Goal: Transaction & Acquisition: Subscribe to service/newsletter

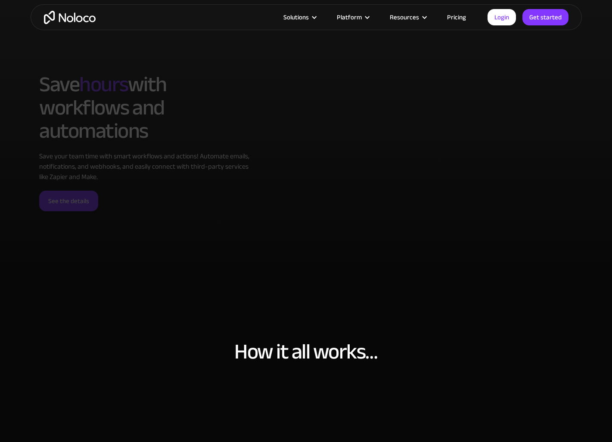
scroll to position [2689, 0]
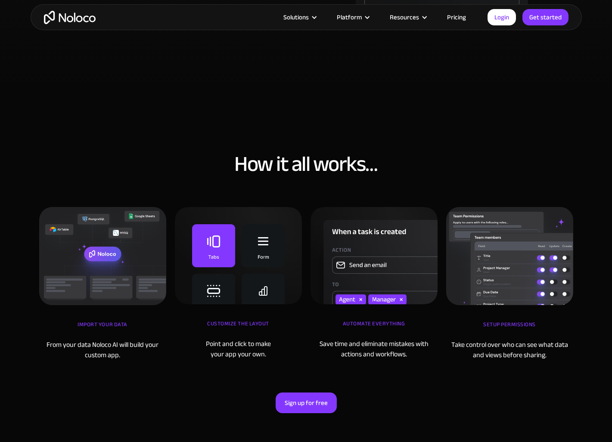
click at [459, 19] on link "Pricing" at bounding box center [456, 17] width 40 height 11
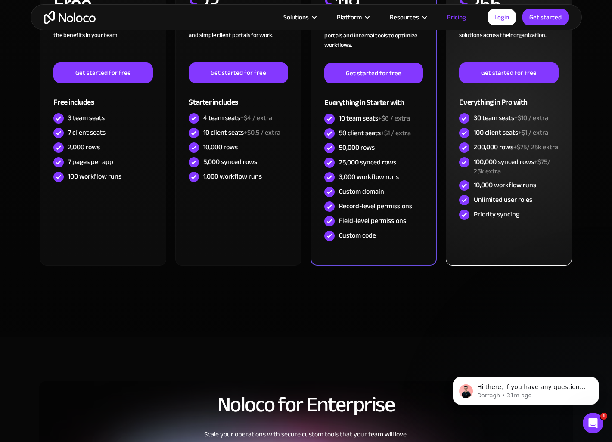
scroll to position [172, 0]
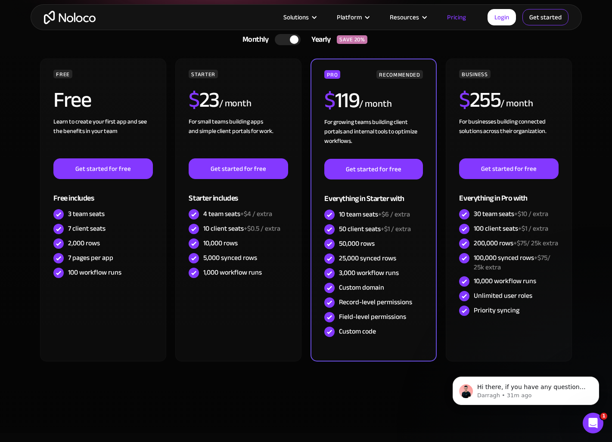
click at [546, 21] on link "Get started" at bounding box center [545, 17] width 46 height 16
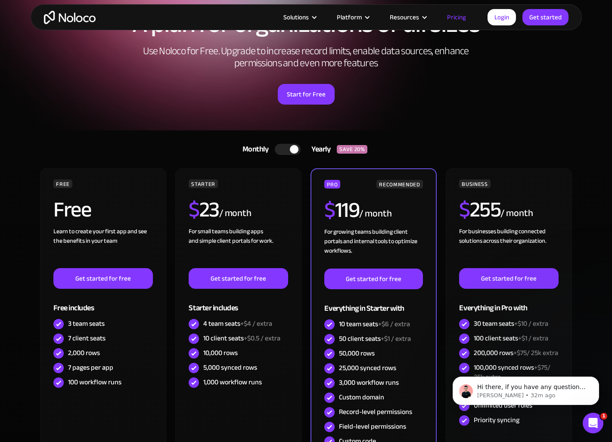
scroll to position [0, 0]
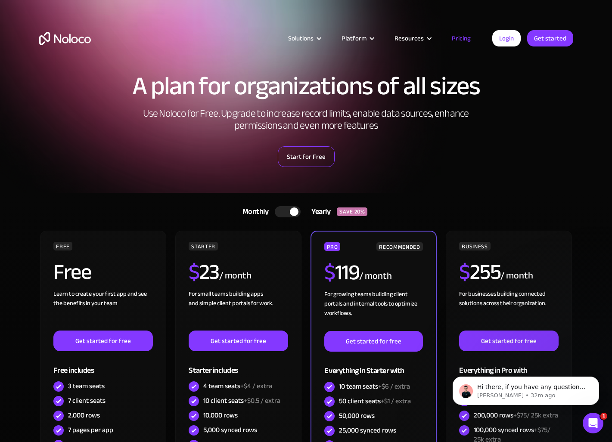
click at [307, 153] on link "Start for Free" at bounding box center [306, 156] width 57 height 21
